Goal: Task Accomplishment & Management: Complete application form

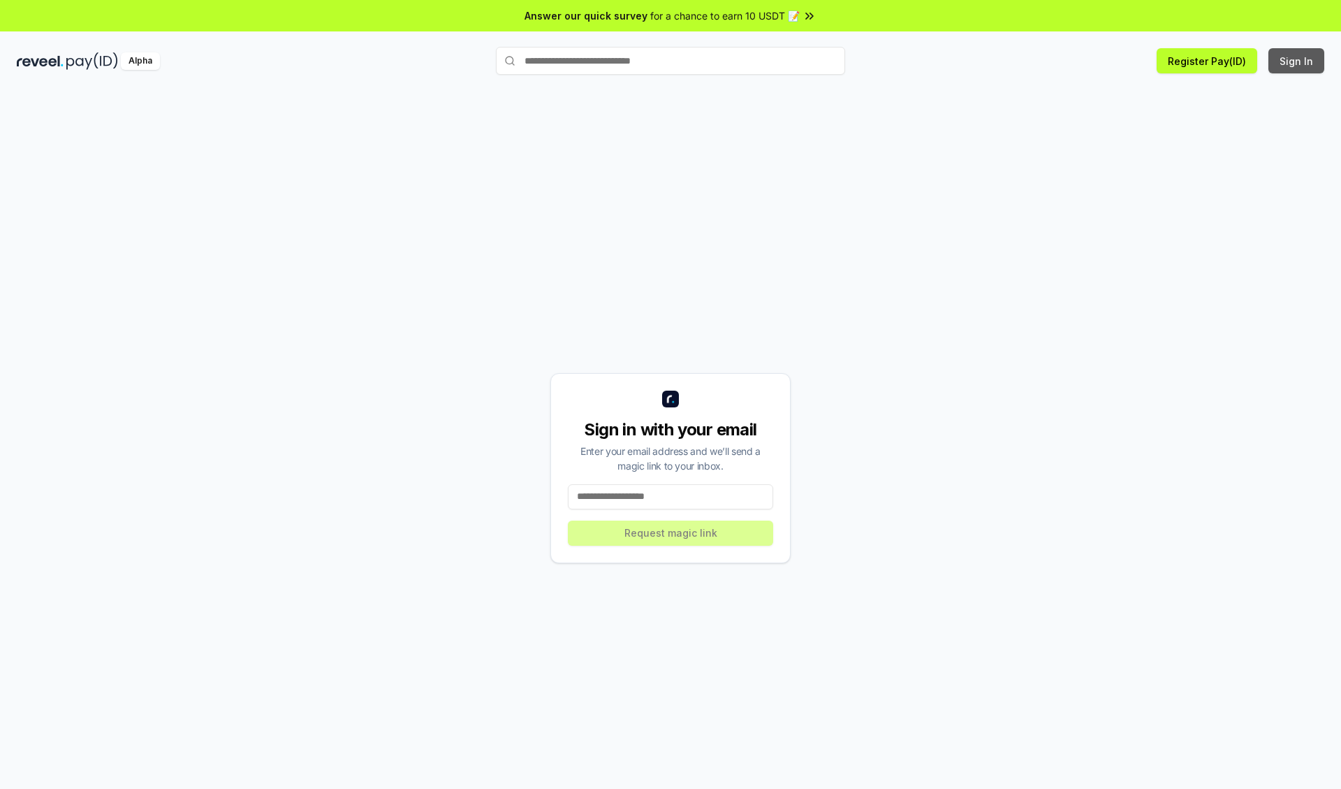
click at [1297, 61] on button "Sign In" at bounding box center [1297, 60] width 56 height 25
type input "**********"
click at [671, 532] on button "Request magic link" at bounding box center [670, 532] width 205 height 25
